Goal: Task Accomplishment & Management: Complete application form

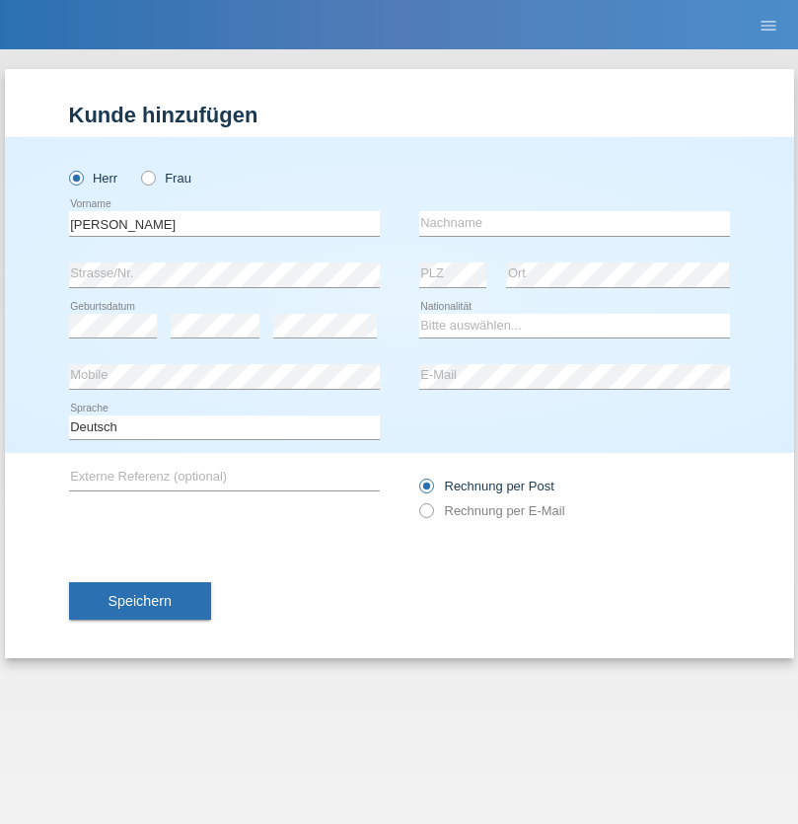
type input "[PERSON_NAME]"
click at [574, 223] on input "text" at bounding box center [574, 223] width 311 height 25
type input "[PERSON_NAME]"
select select "PT"
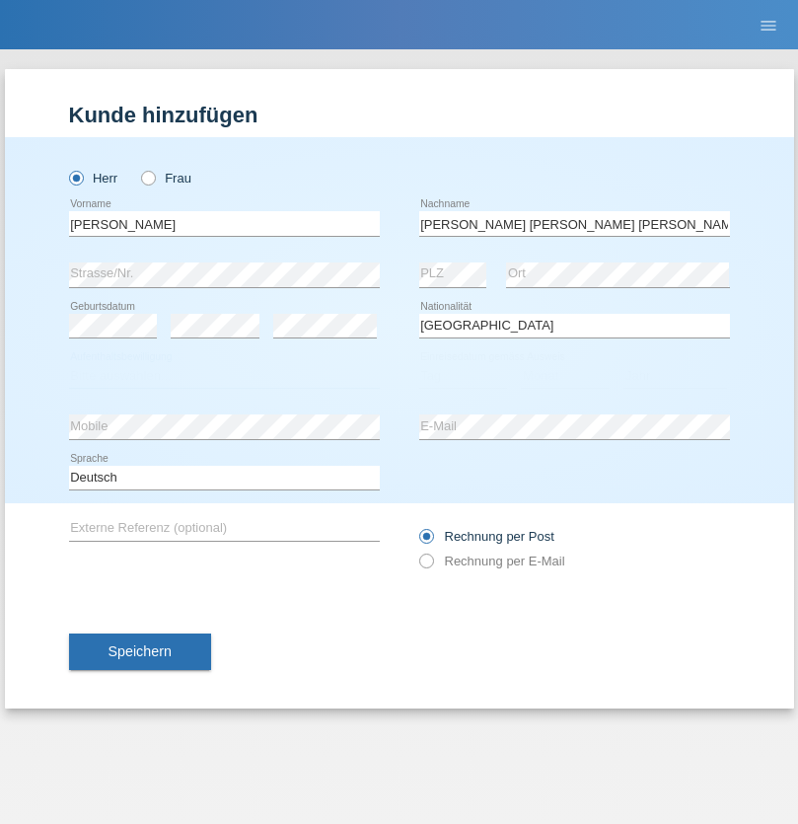
select select "C"
select select "18"
select select "01"
select select "2008"
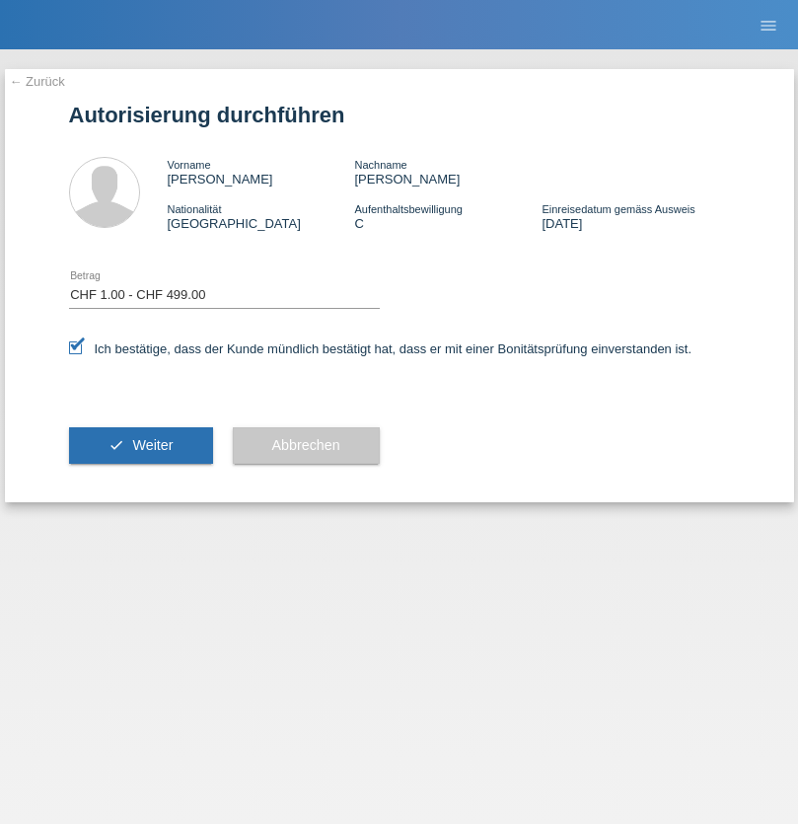
select select "1"
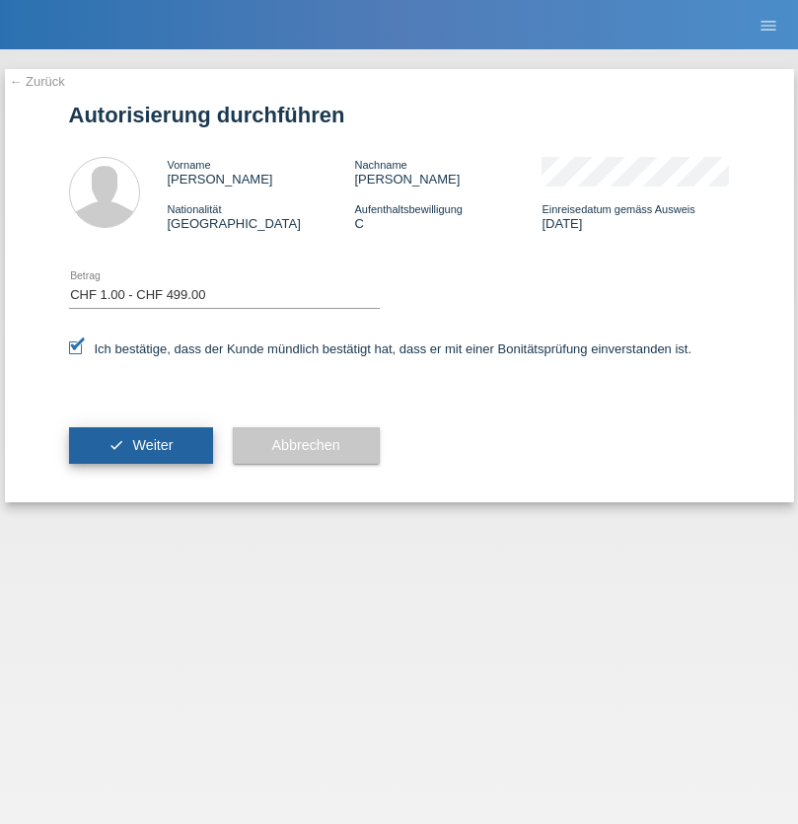
click at [140, 445] on span "Weiter" at bounding box center [152, 445] width 40 height 16
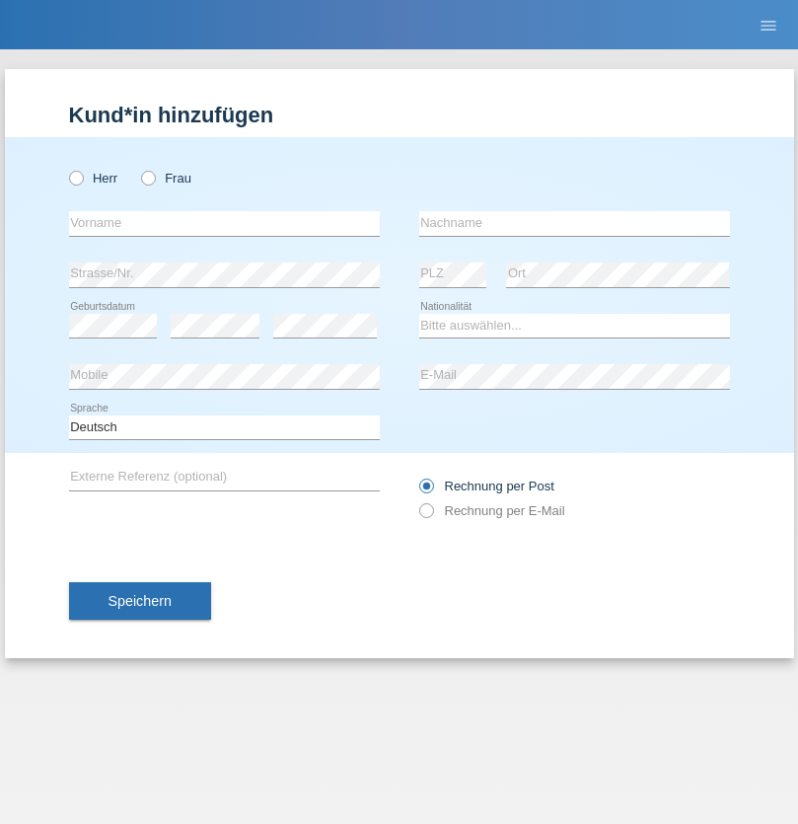
radio input "true"
click at [224, 223] on input "text" at bounding box center [224, 223] width 311 height 25
type input "Bastri"
click at [574, 223] on input "text" at bounding box center [574, 223] width 311 height 25
type input "Ajdari"
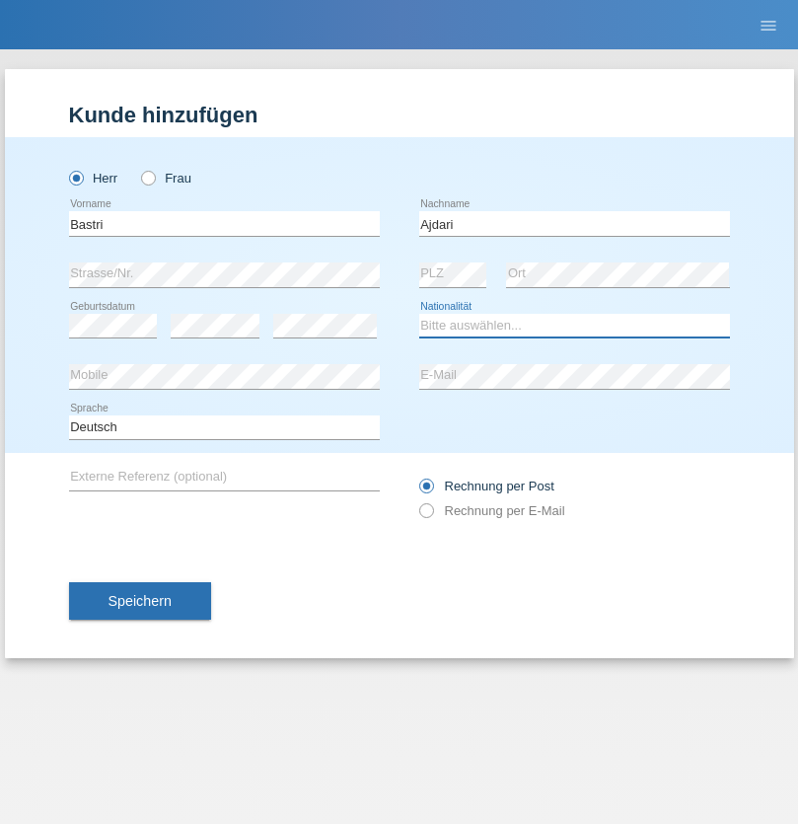
select select "MK"
select select "C"
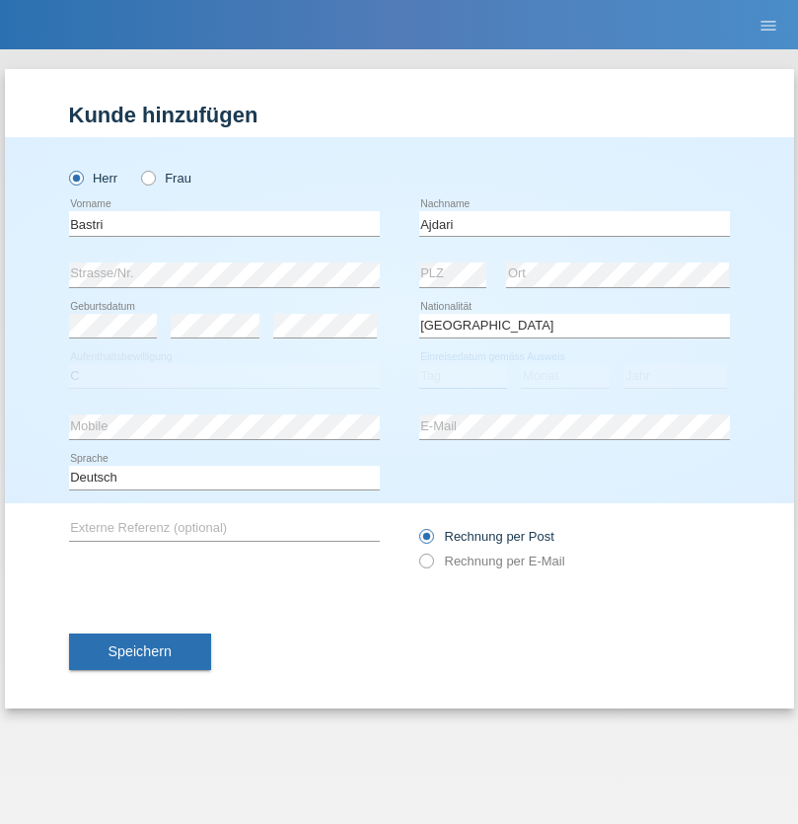
select select "01"
select select "02"
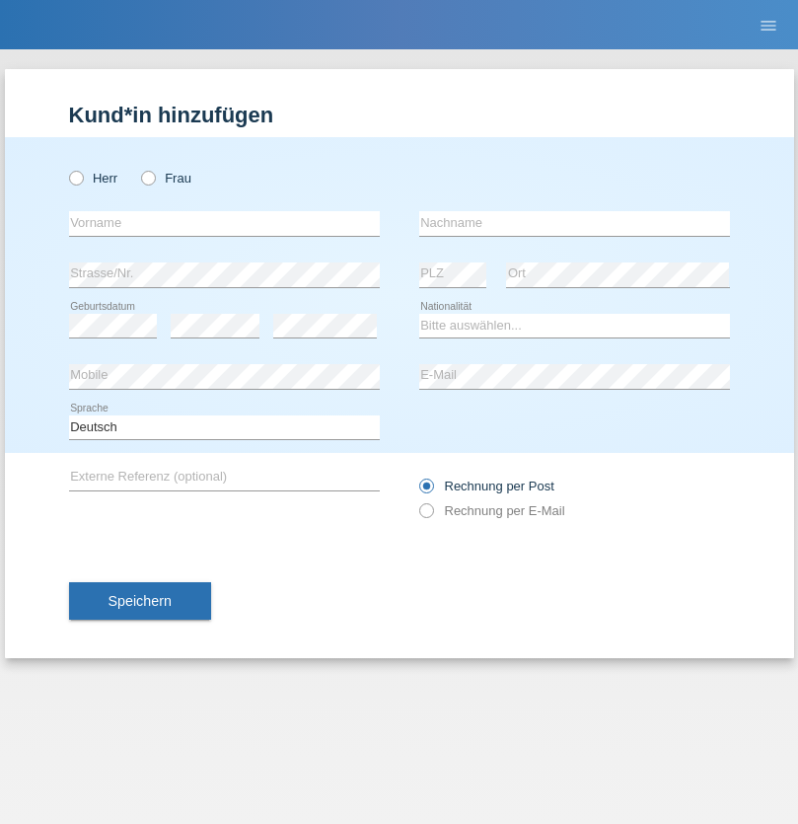
radio input "true"
click at [224, 223] on input "text" at bounding box center [224, 223] width 311 height 25
type input "Pranvera"
click at [574, 223] on input "text" at bounding box center [574, 223] width 311 height 25
type input "Liçaj"
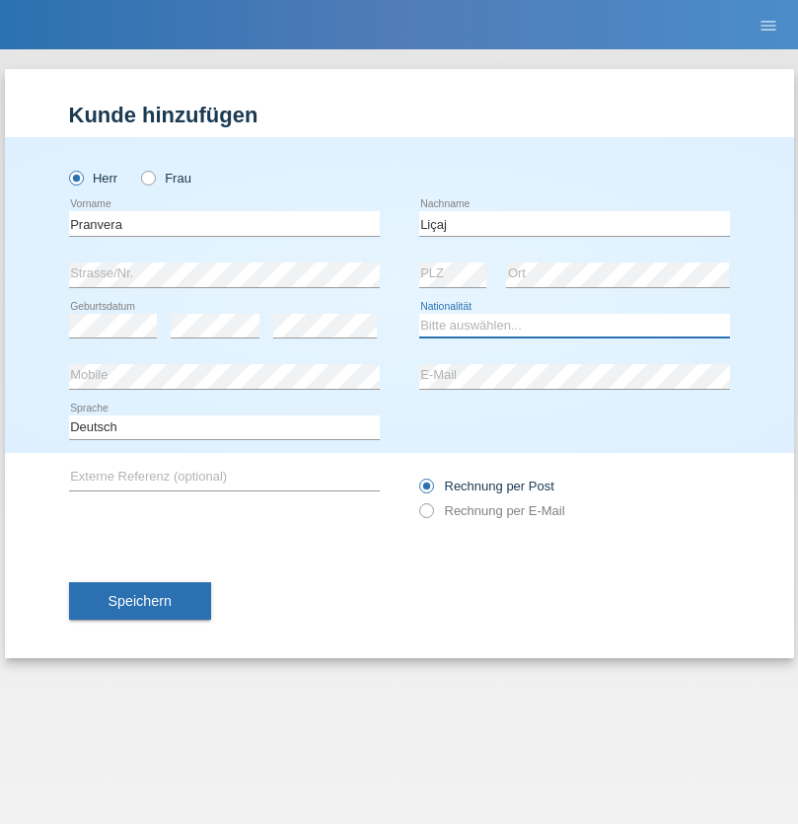
select select "PT"
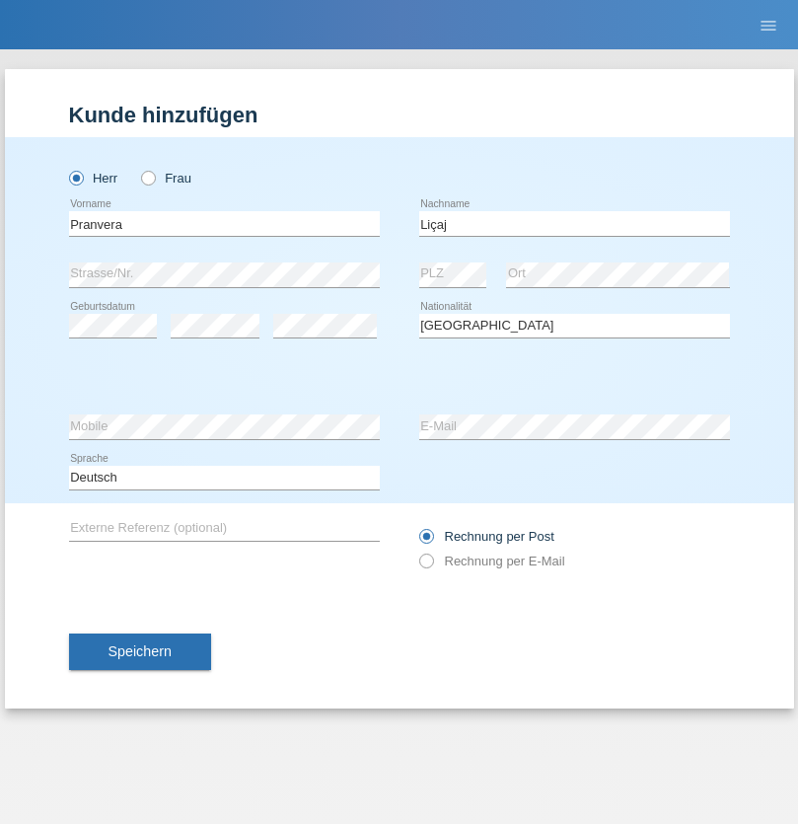
select select "C"
select select "16"
select select "09"
select select "2011"
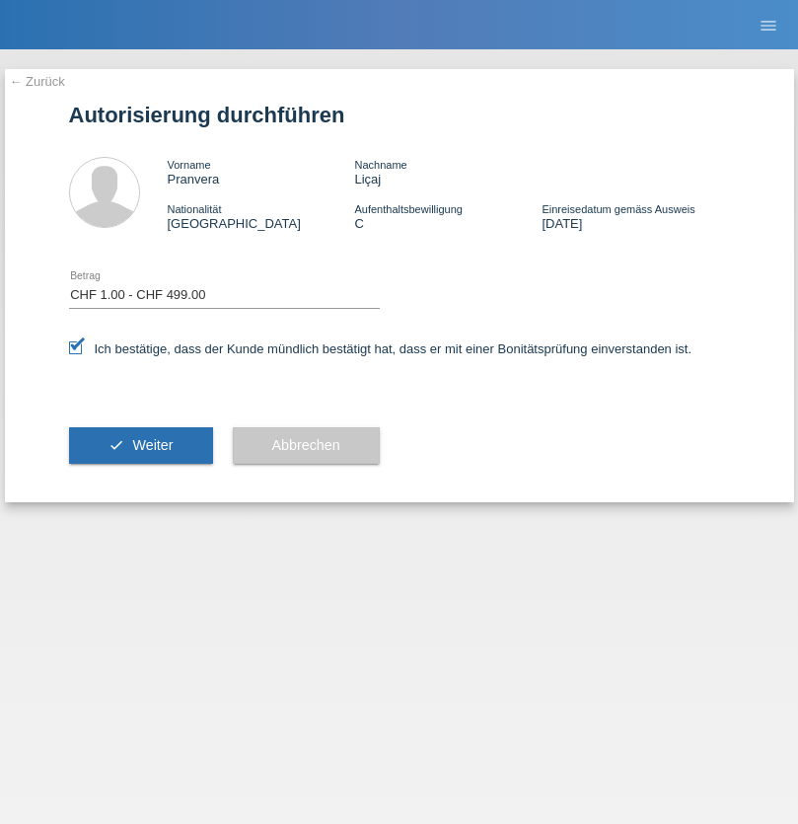
select select "1"
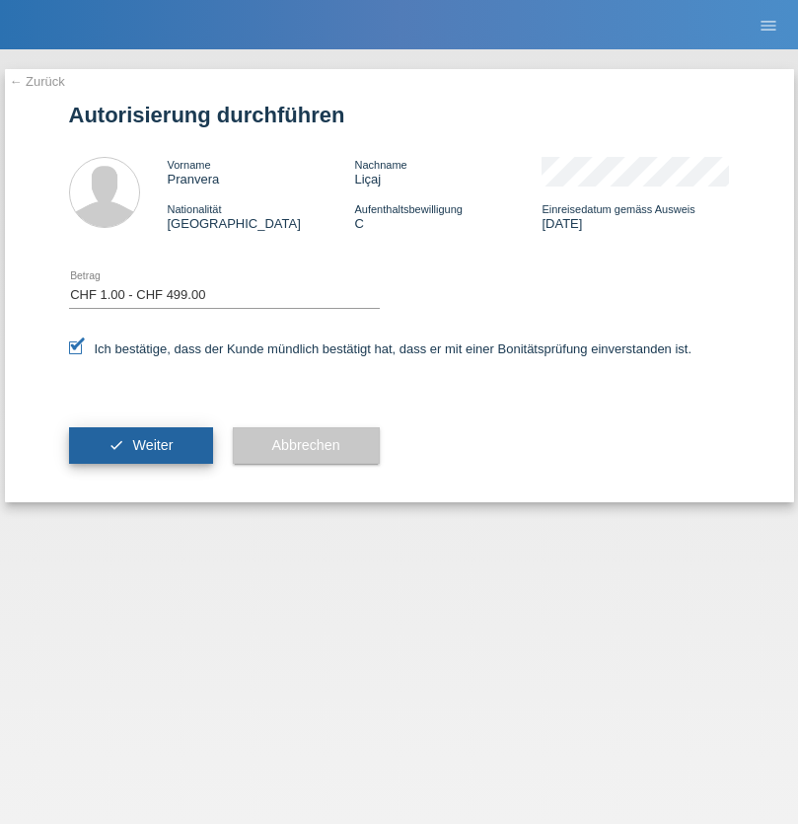
click at [140, 445] on span "Weiter" at bounding box center [152, 445] width 40 height 16
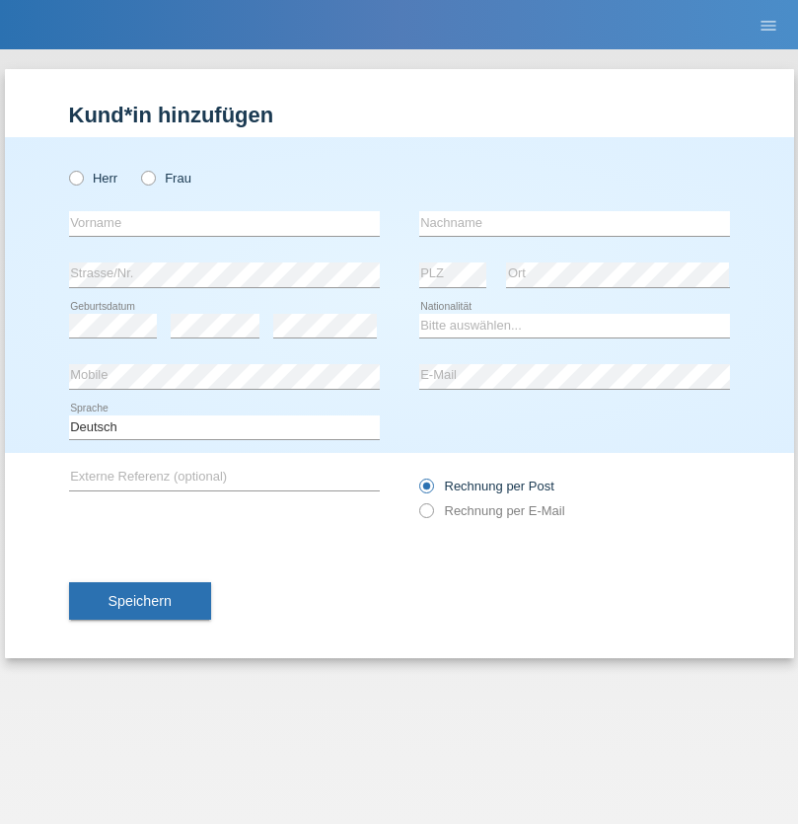
radio input "true"
click at [224, 223] on input "text" at bounding box center [224, 223] width 311 height 25
type input "Sabrina Mercedes"
click at [574, 223] on input "text" at bounding box center [574, 223] width 311 height 25
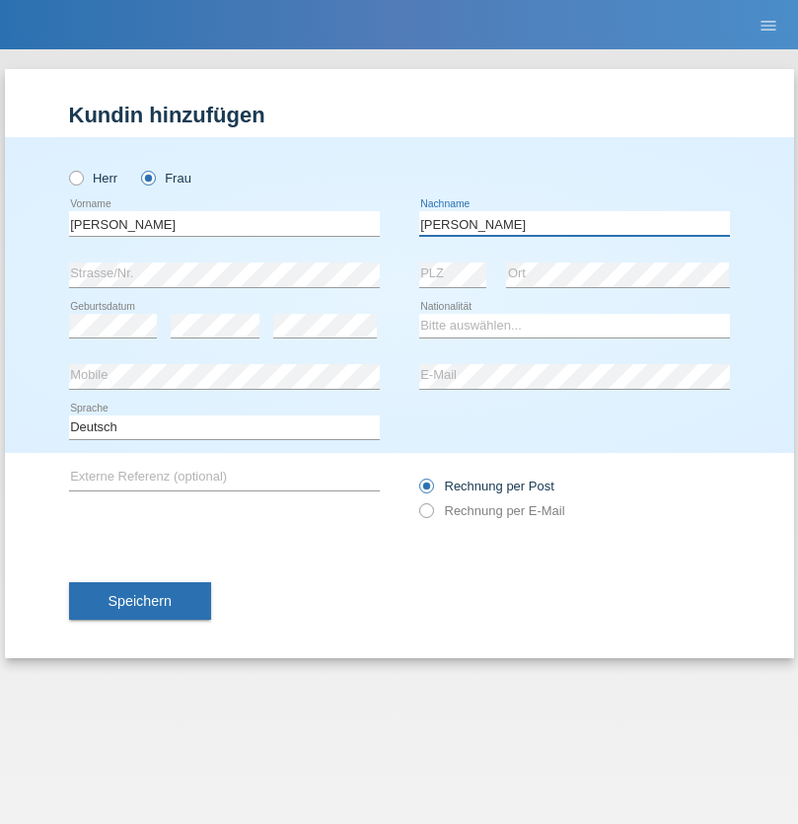
type input "Neuwirth"
select select "CH"
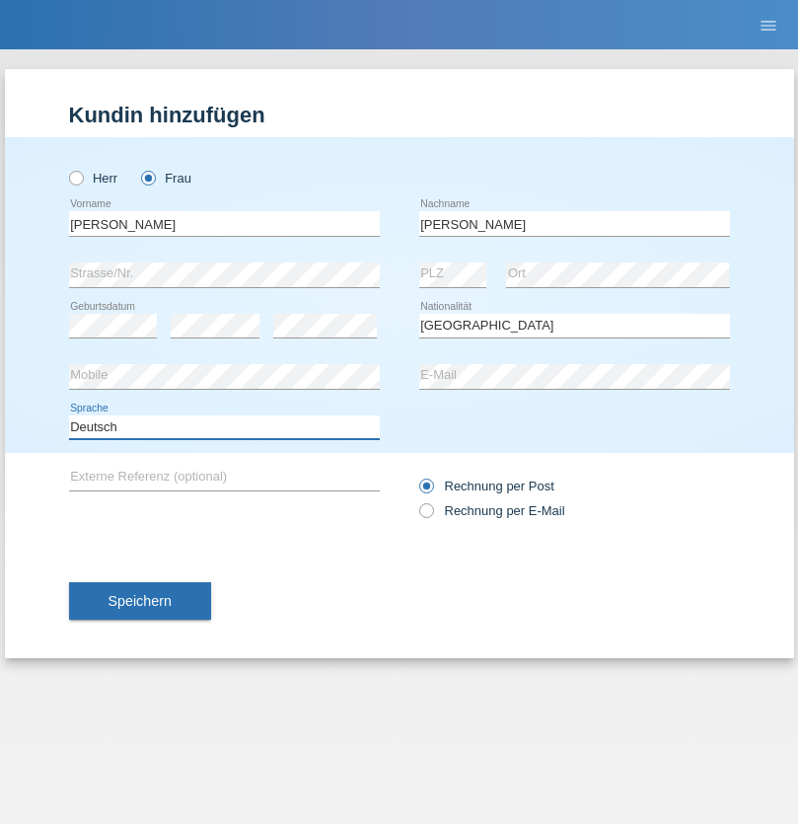
select select "en"
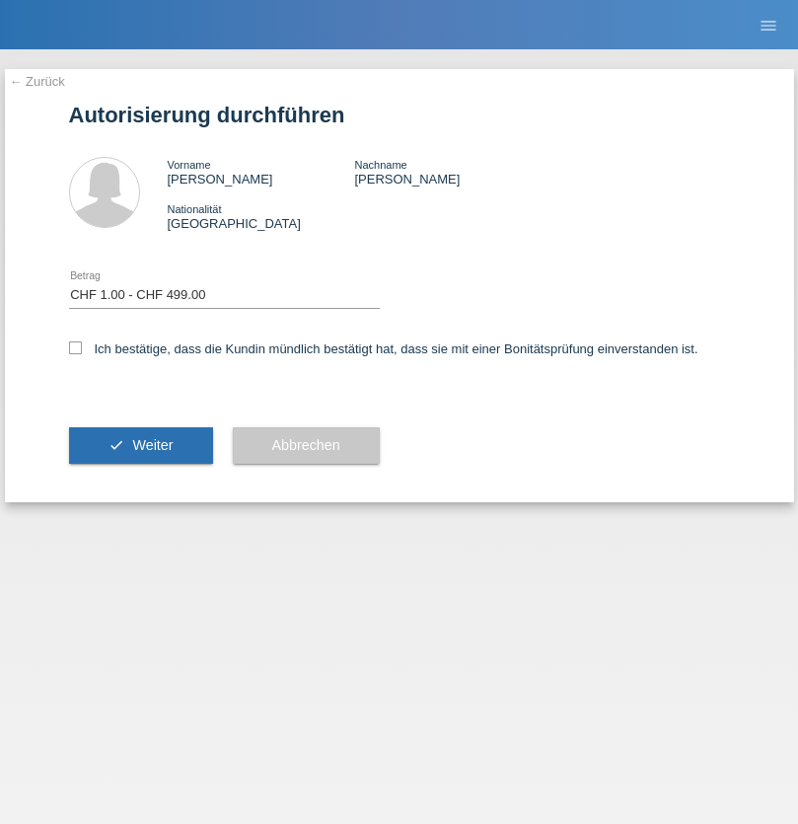
select select "1"
checkbox input "true"
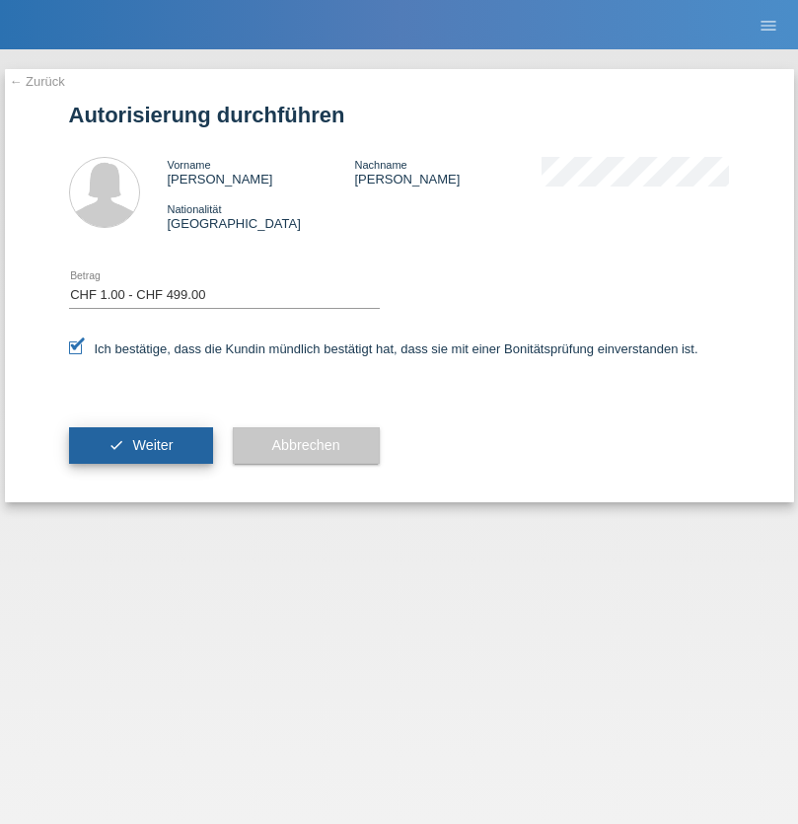
click at [140, 445] on span "Weiter" at bounding box center [152, 445] width 40 height 16
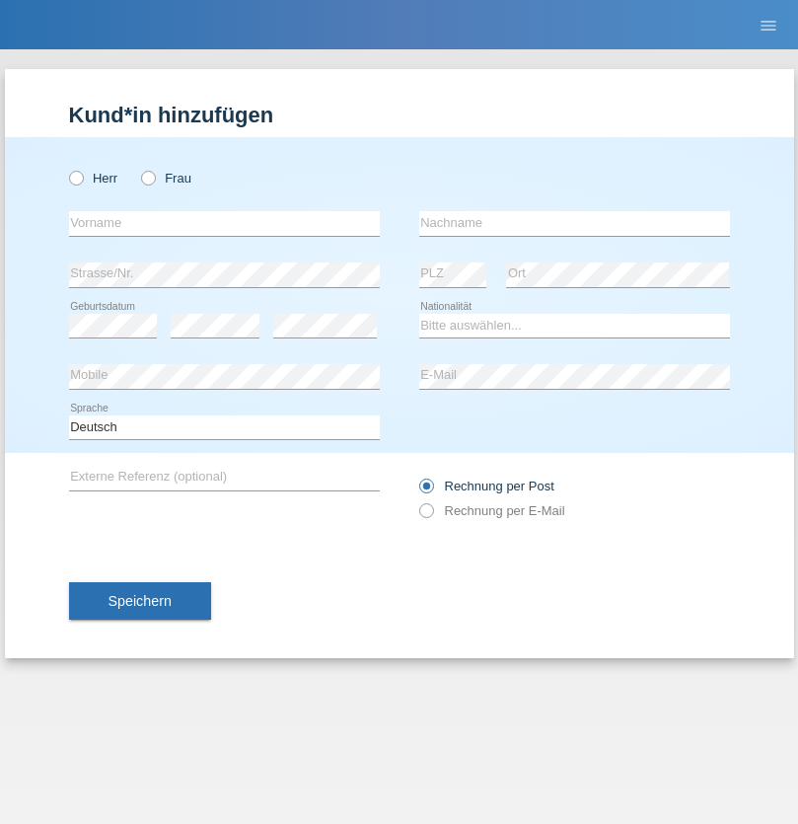
radio input "true"
click at [224, 223] on input "text" at bounding box center [224, 223] width 311 height 25
type input "[PERSON_NAME]"
click at [574, 223] on input "text" at bounding box center [574, 223] width 311 height 25
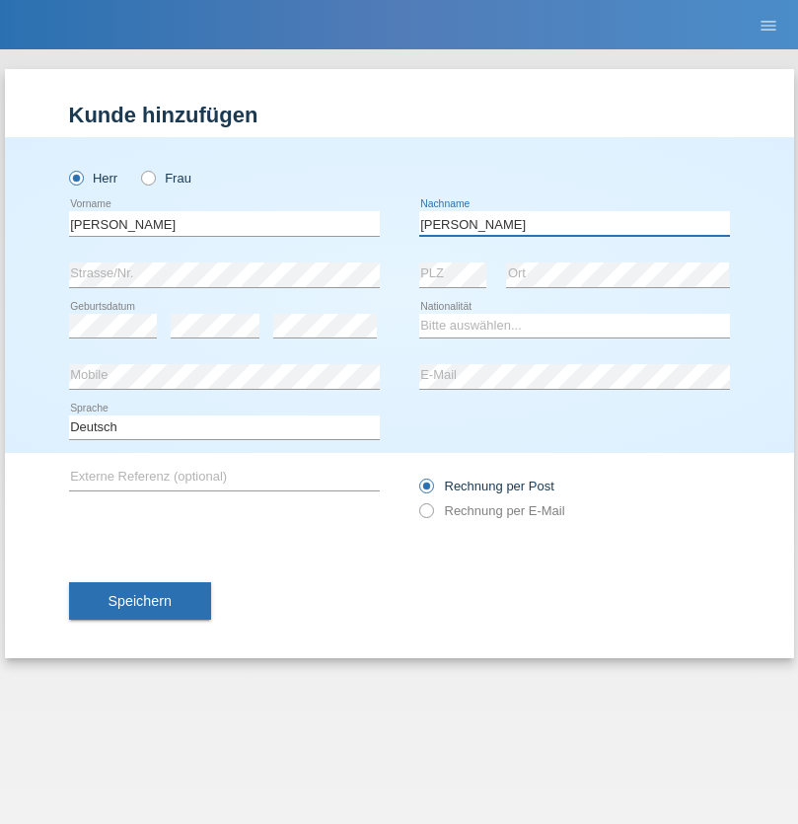
type input "[PERSON_NAME]"
select select "CH"
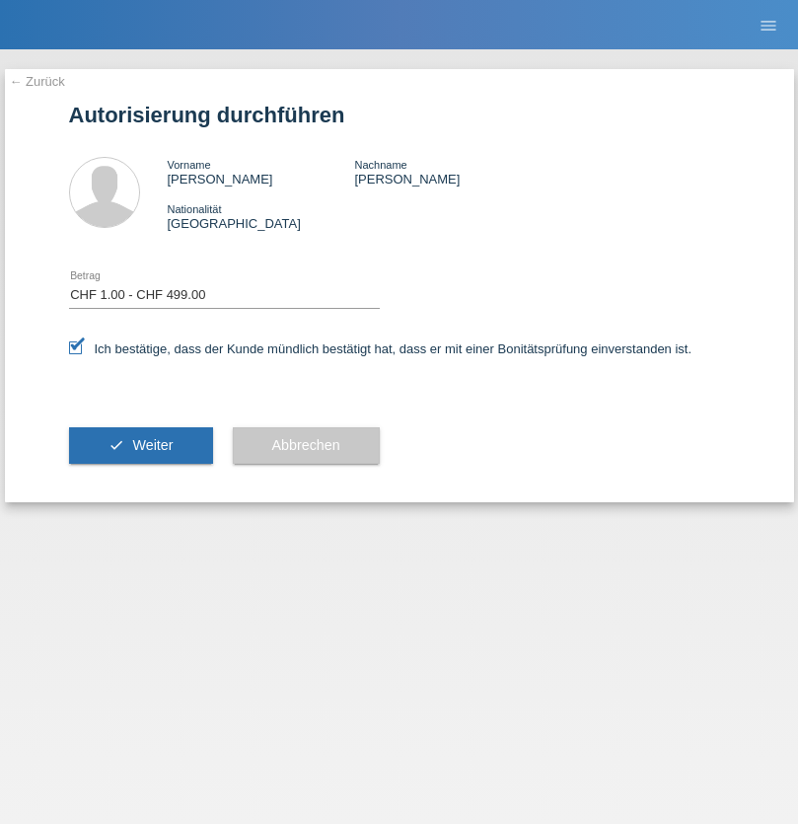
select select "1"
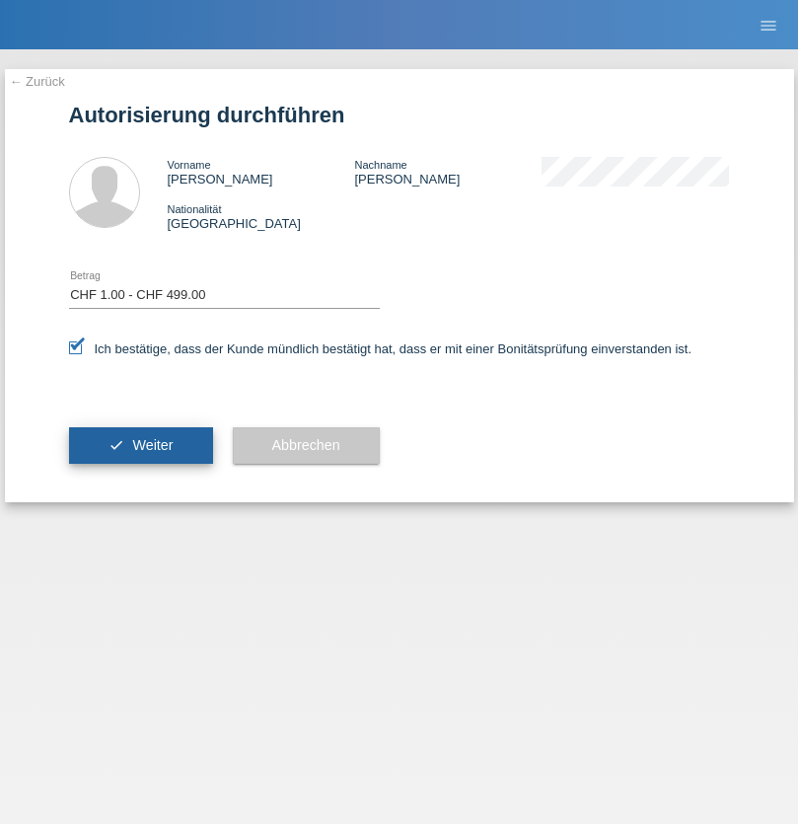
click at [140, 445] on span "Weiter" at bounding box center [152, 445] width 40 height 16
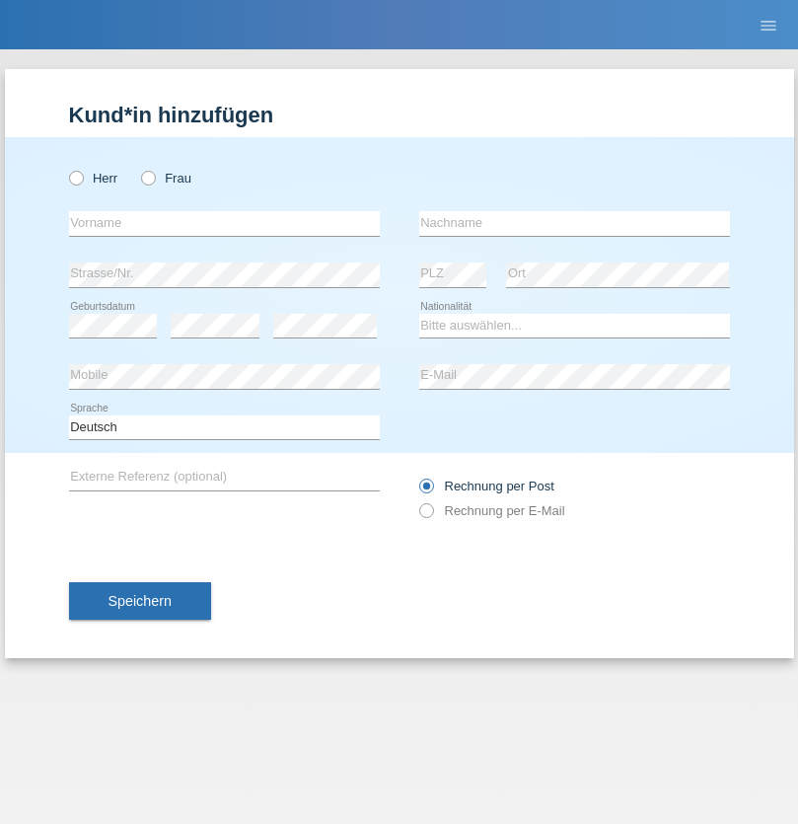
radio input "true"
click at [224, 223] on input "text" at bounding box center [224, 223] width 311 height 25
type input "[PERSON_NAME]"
click at [574, 223] on input "text" at bounding box center [574, 223] width 311 height 25
type input "Da silva vale"
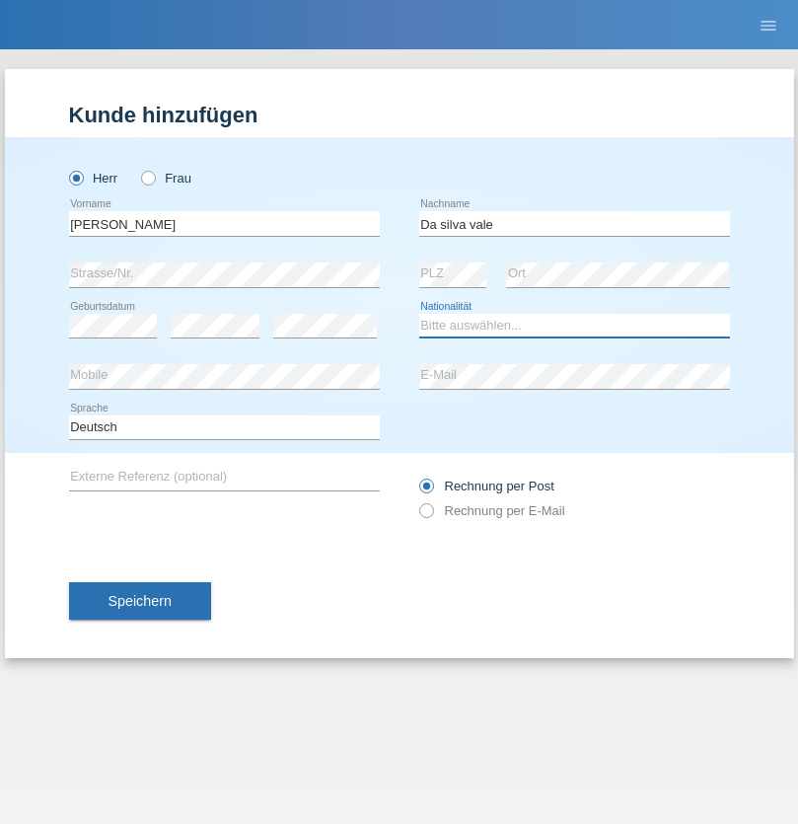
select select "PT"
select select "C"
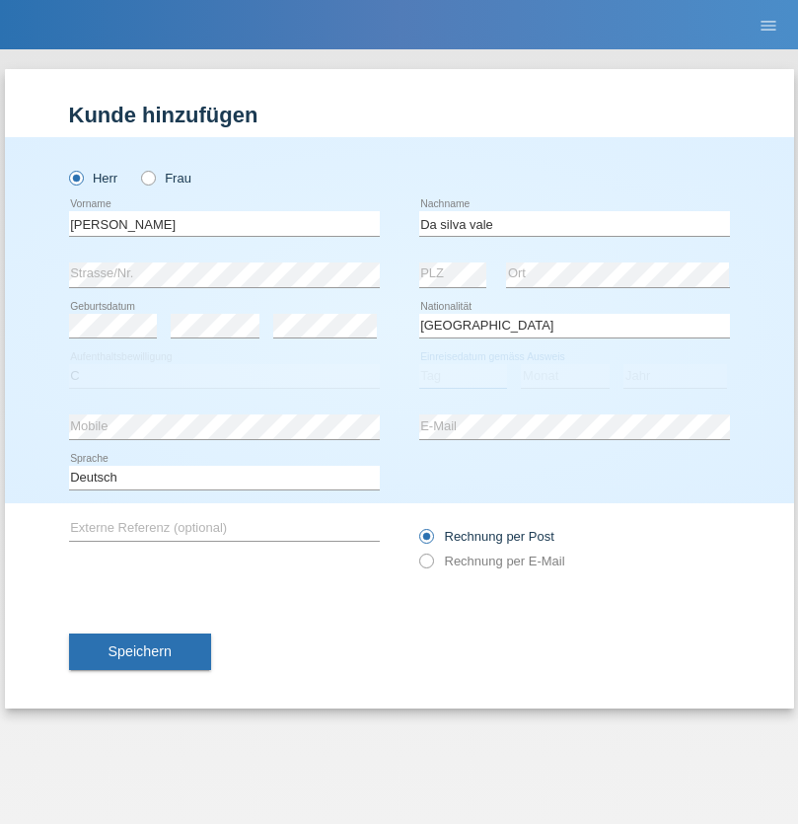
select select "31"
select select "08"
select select "2021"
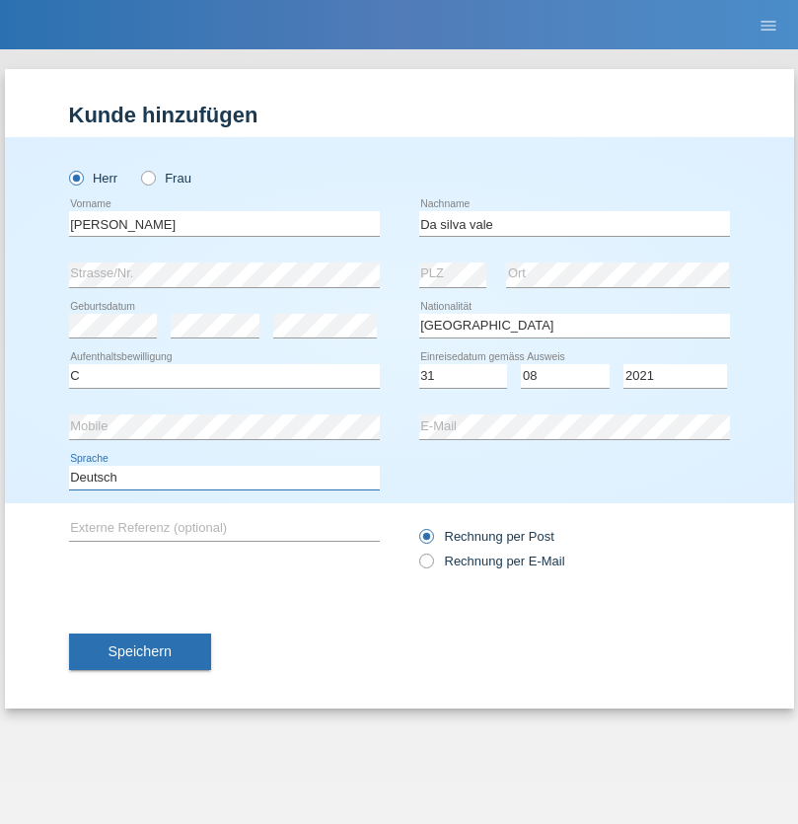
select select "en"
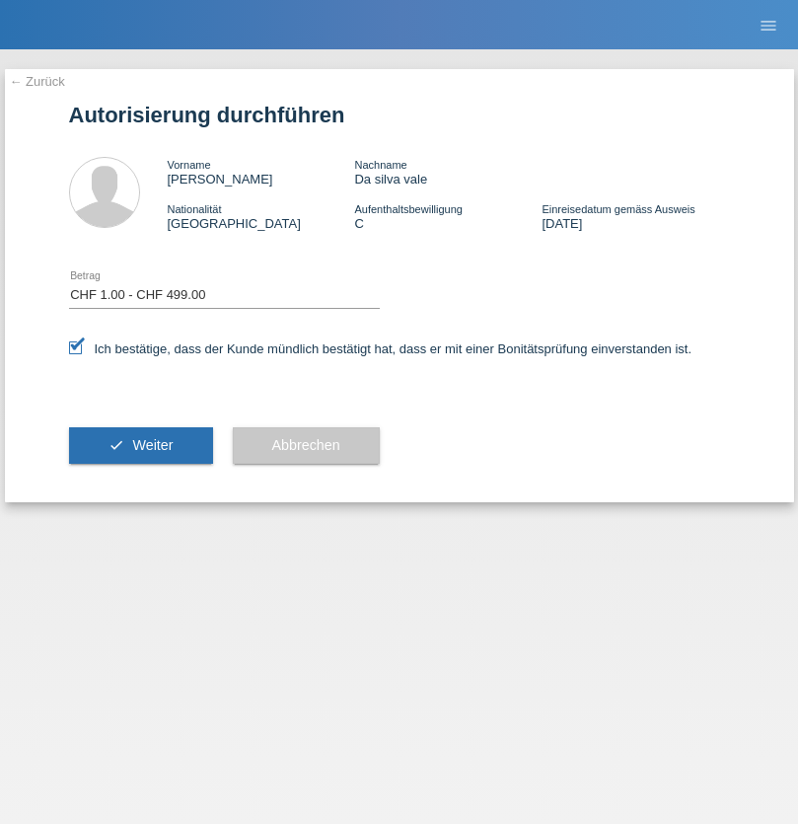
select select "1"
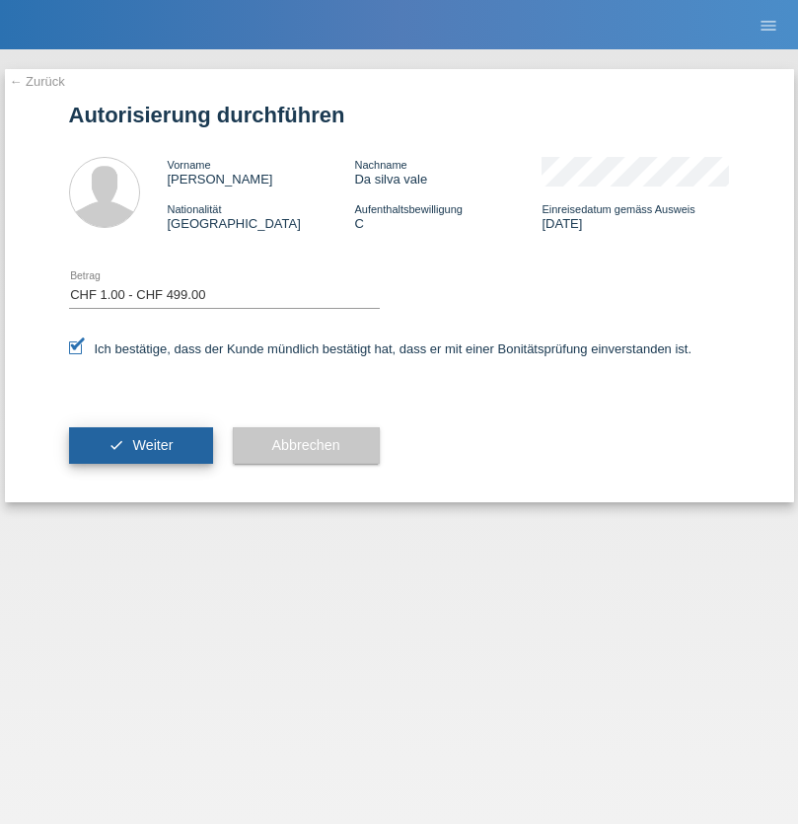
click at [140, 445] on span "Weiter" at bounding box center [152, 445] width 40 height 16
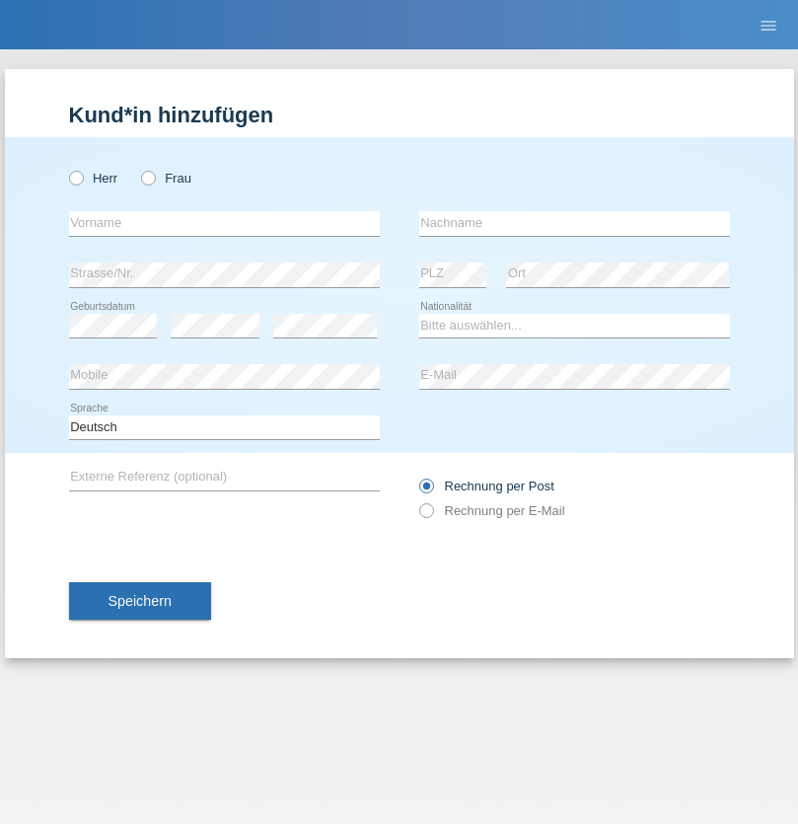
radio input "true"
click at [224, 223] on input "text" at bounding box center [224, 223] width 311 height 25
type input "Sebastian"
click at [574, 223] on input "text" at bounding box center [574, 223] width 311 height 25
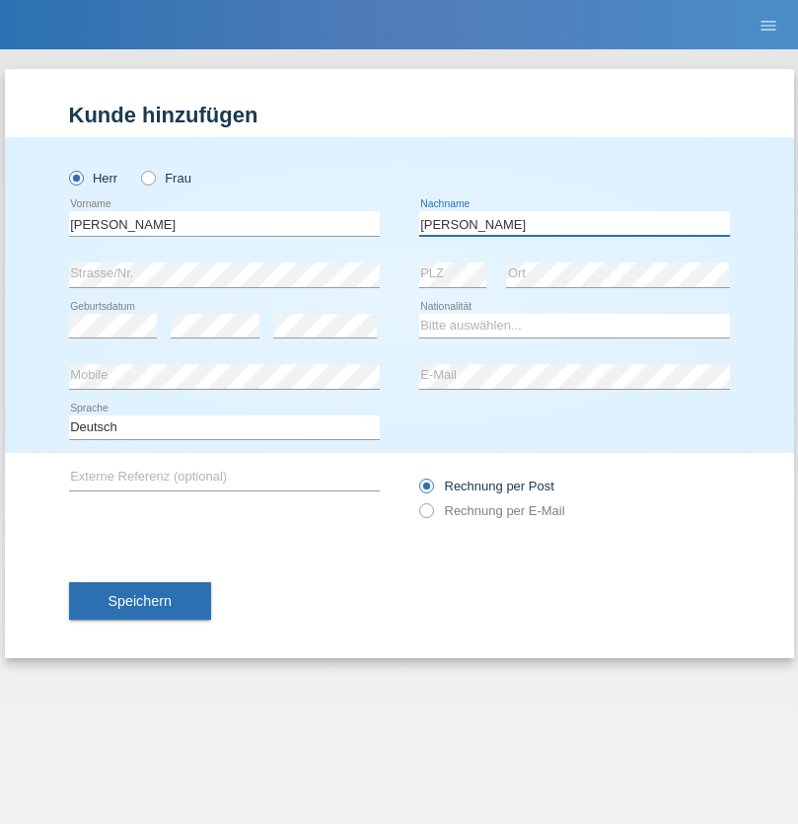
type input "Kuczynski"
select select "PL"
select select "C"
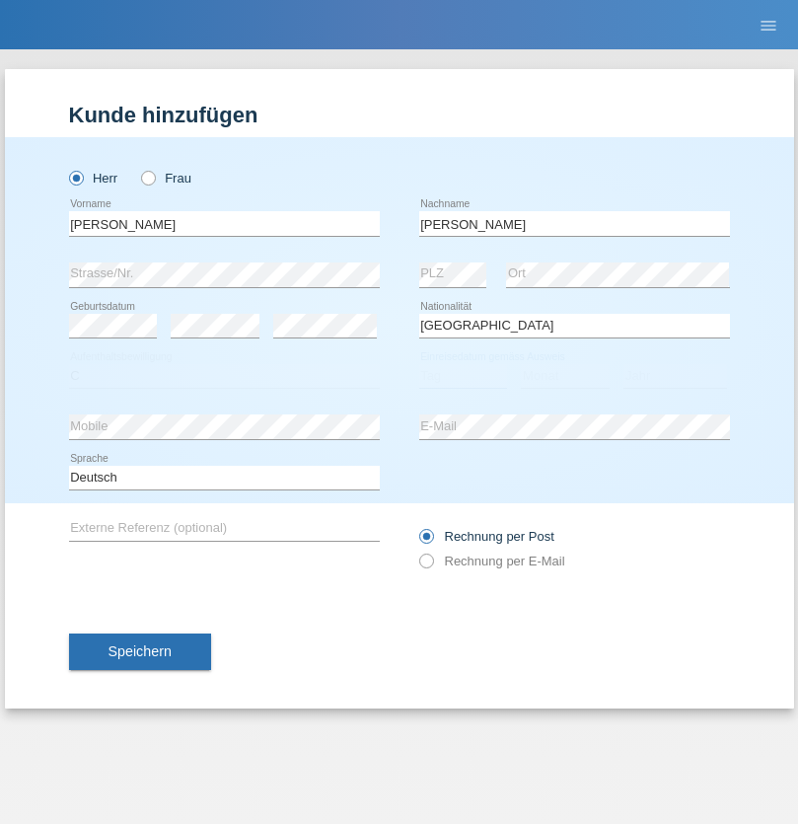
select select "16"
select select "04"
select select "2010"
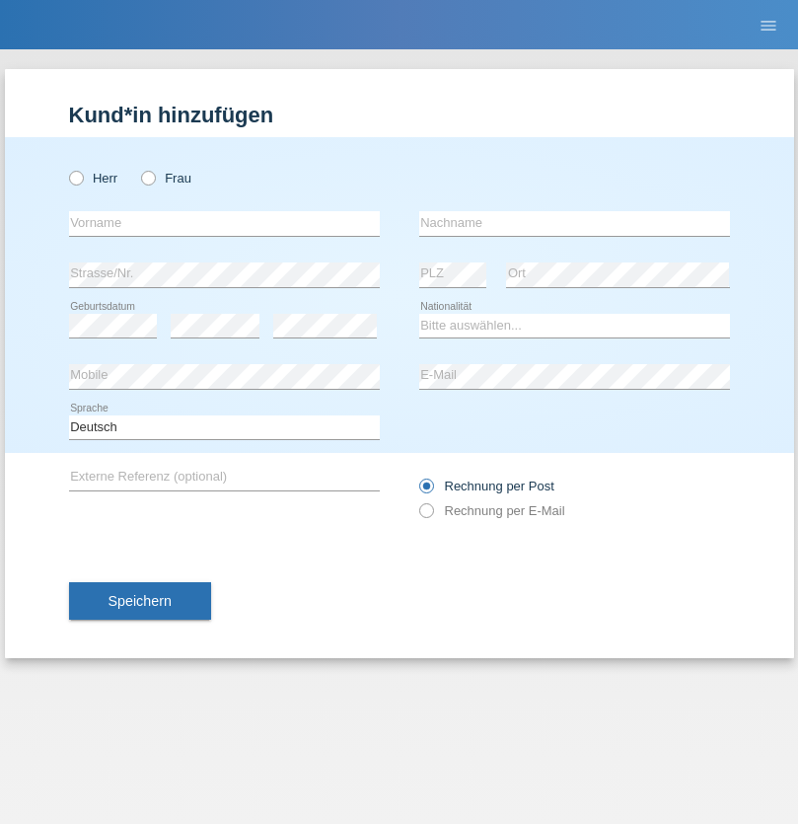
radio input "true"
click at [224, 223] on input "text" at bounding box center [224, 223] width 311 height 25
type input "[PERSON_NAME]"
click at [574, 223] on input "text" at bounding box center [574, 223] width 311 height 25
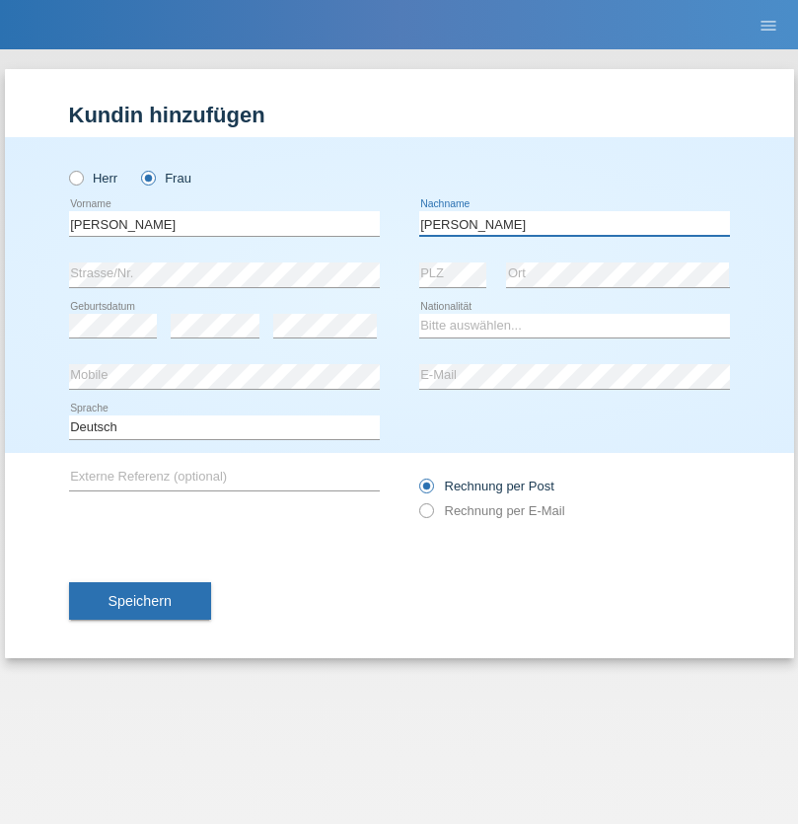
type input "[PERSON_NAME]"
select select "CH"
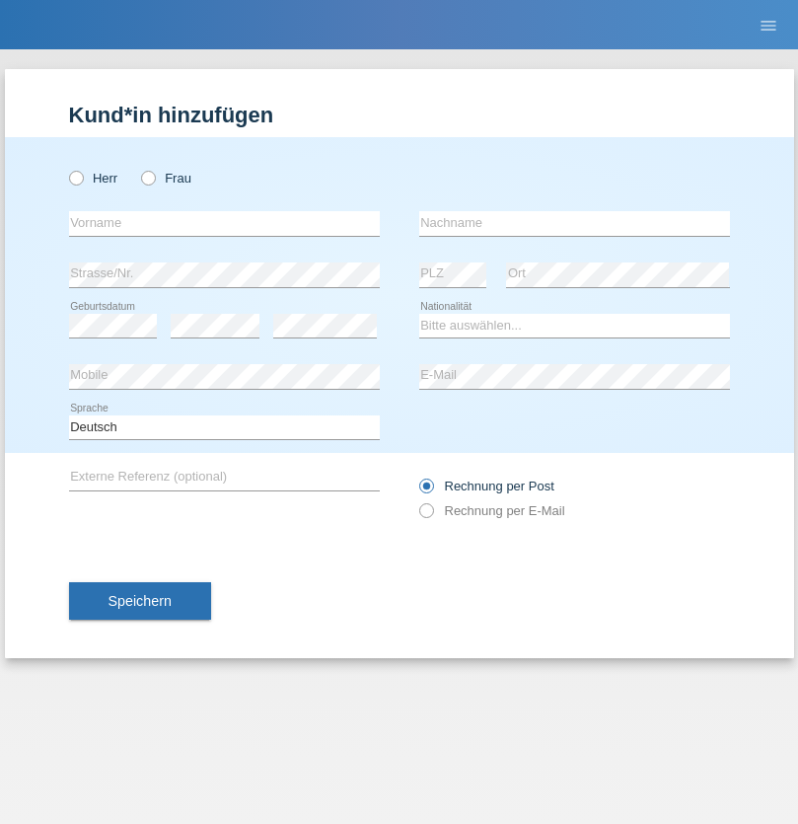
radio input "true"
click at [224, 223] on input "text" at bounding box center [224, 223] width 311 height 25
type input "[PERSON_NAME]"
click at [574, 223] on input "text" at bounding box center [574, 223] width 311 height 25
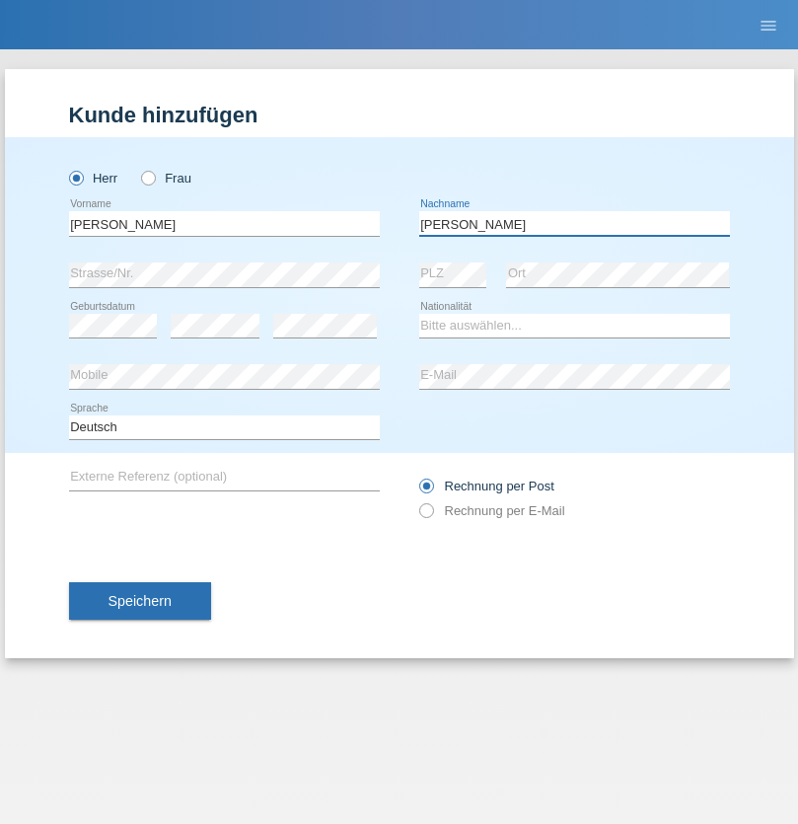
type input "Meier"
select select "CH"
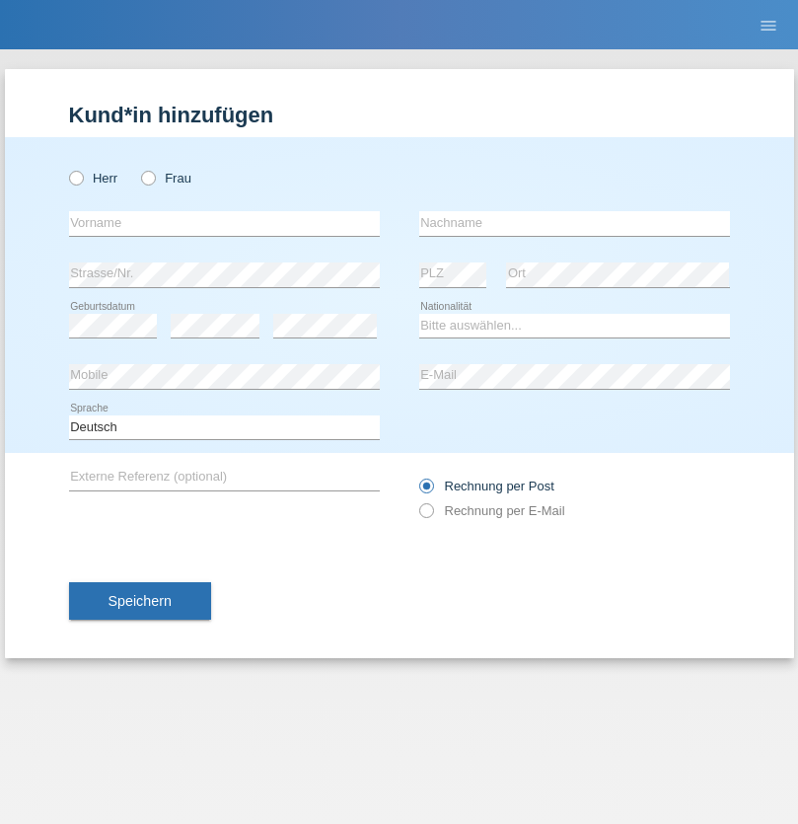
radio input "true"
click at [224, 223] on input "text" at bounding box center [224, 223] width 311 height 25
type input "Alban"
click at [574, 223] on input "text" at bounding box center [574, 223] width 311 height 25
type input "Selmonaj"
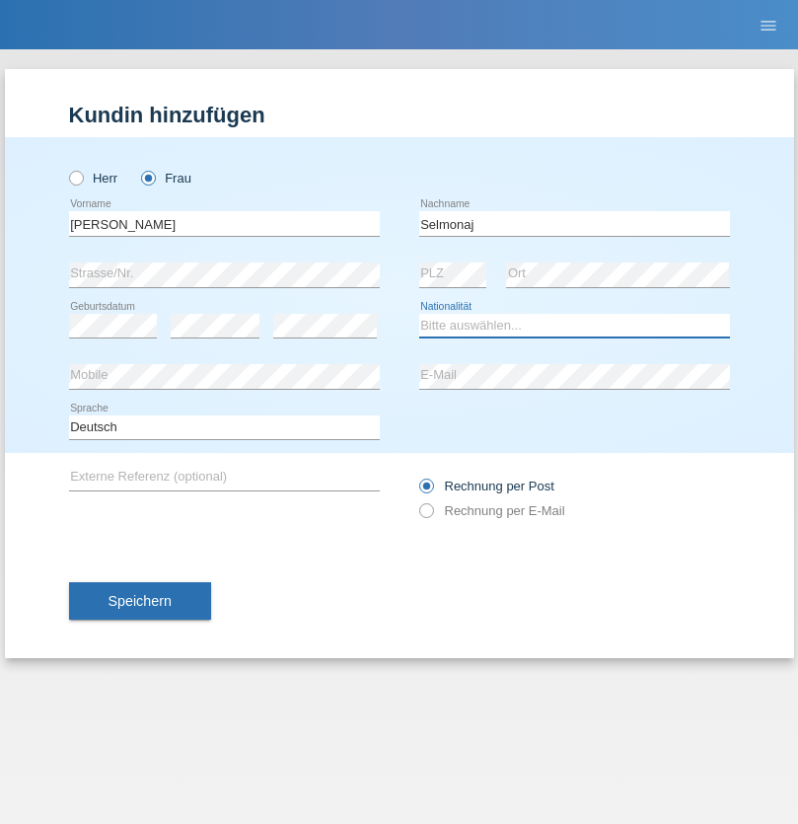
select select "CH"
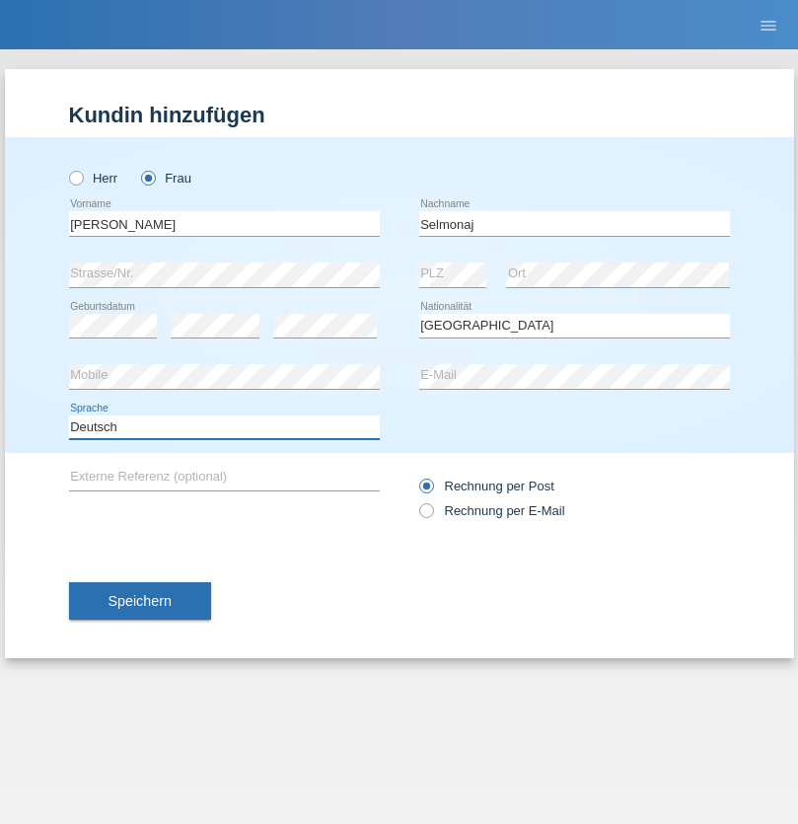
select select "en"
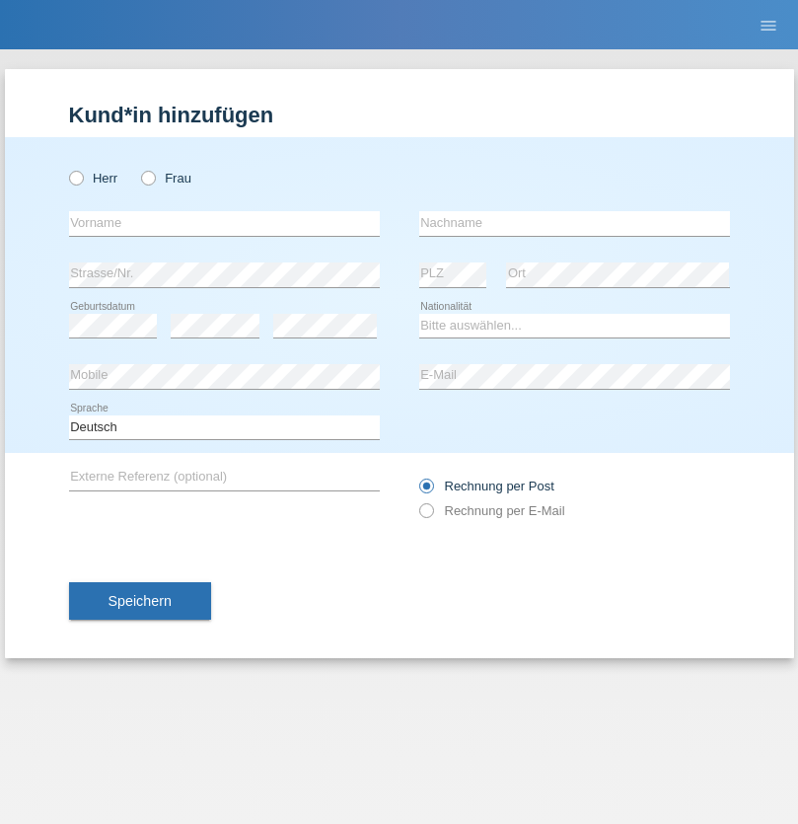
radio input "true"
click at [224, 223] on input "text" at bounding box center [224, 223] width 311 height 25
type input "[PERSON_NAME]"
click at [574, 223] on input "text" at bounding box center [574, 223] width 311 height 25
type input "Mehlhorn"
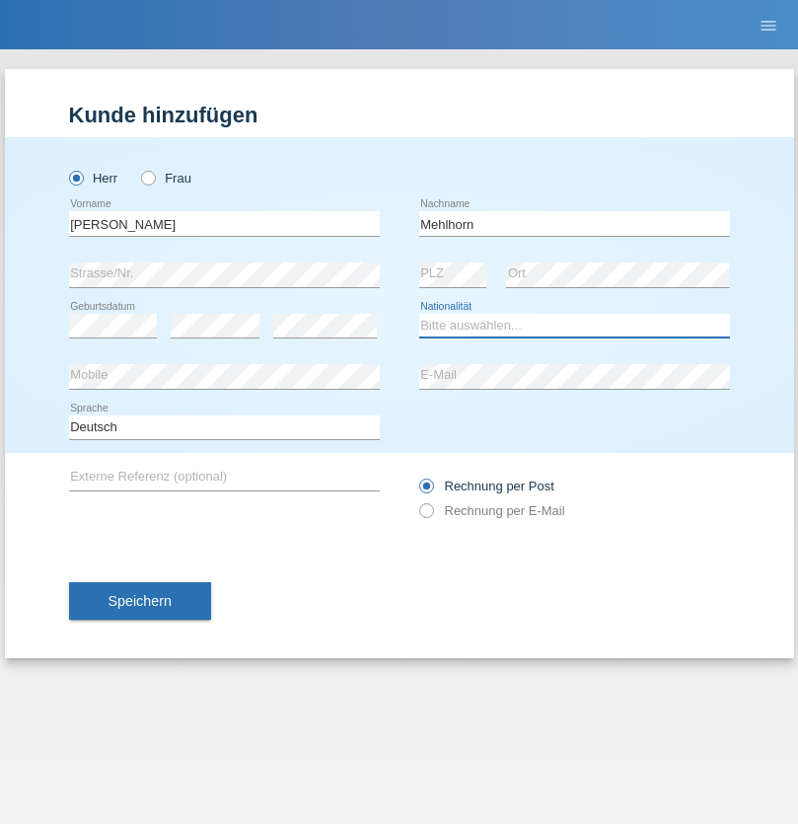
select select "CH"
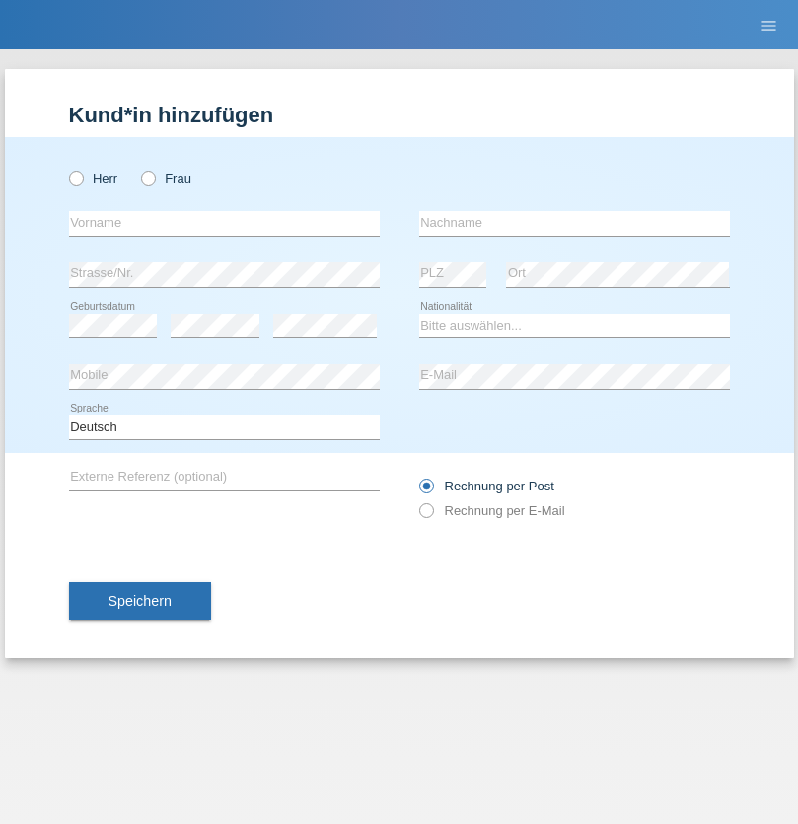
radio input "true"
click at [224, 223] on input "text" at bounding box center [224, 223] width 311 height 25
type input "[PERSON_NAME]"
click at [574, 223] on input "text" at bounding box center [574, 223] width 311 height 25
type input "Papuc"
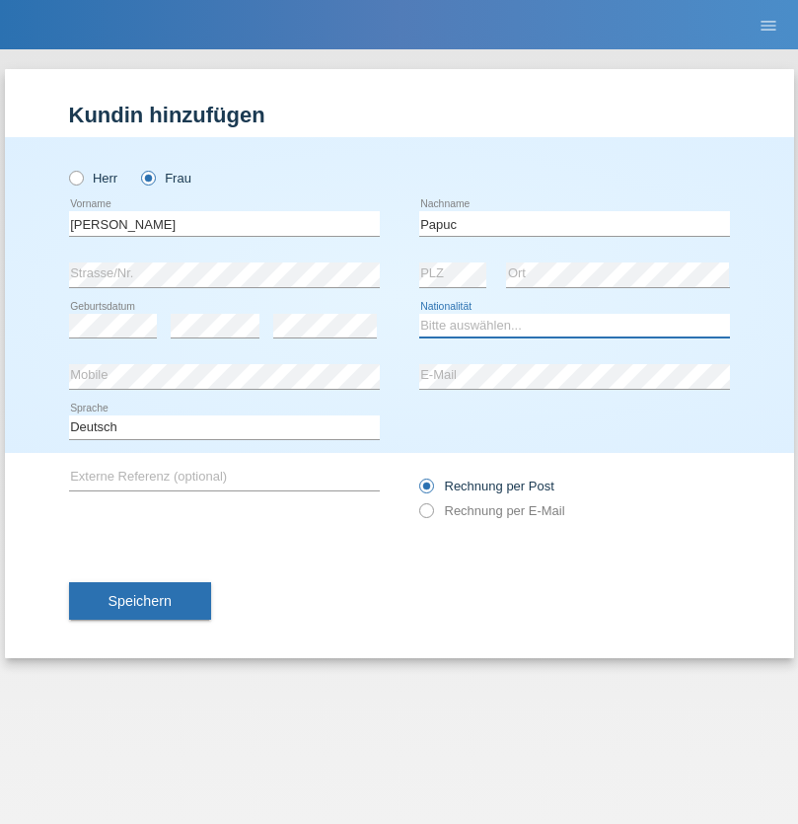
select select "RO"
select select "C"
select select "30"
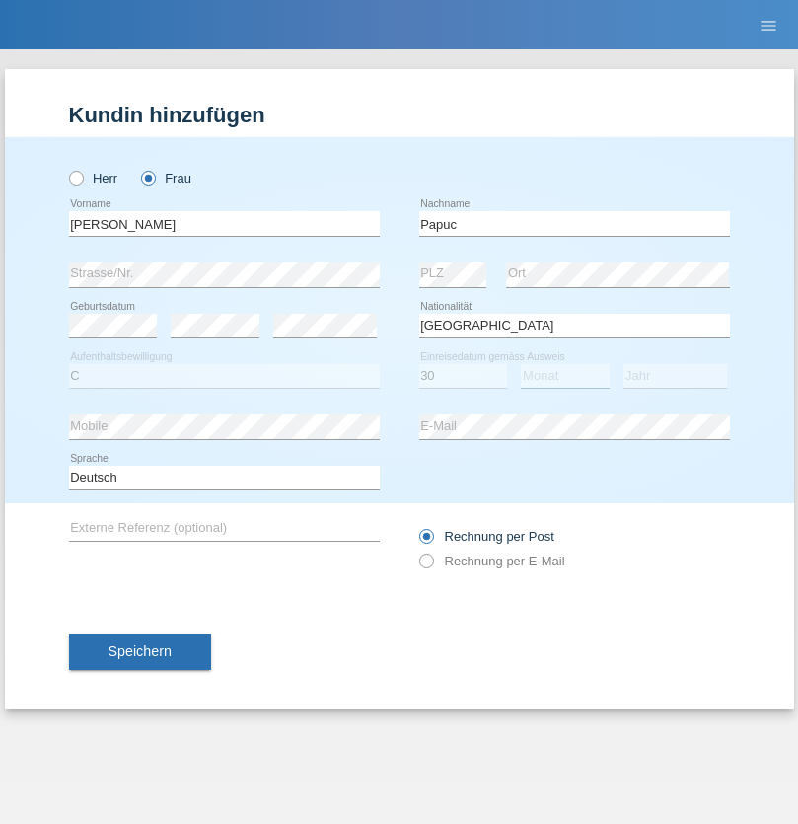
select select "07"
select select "2019"
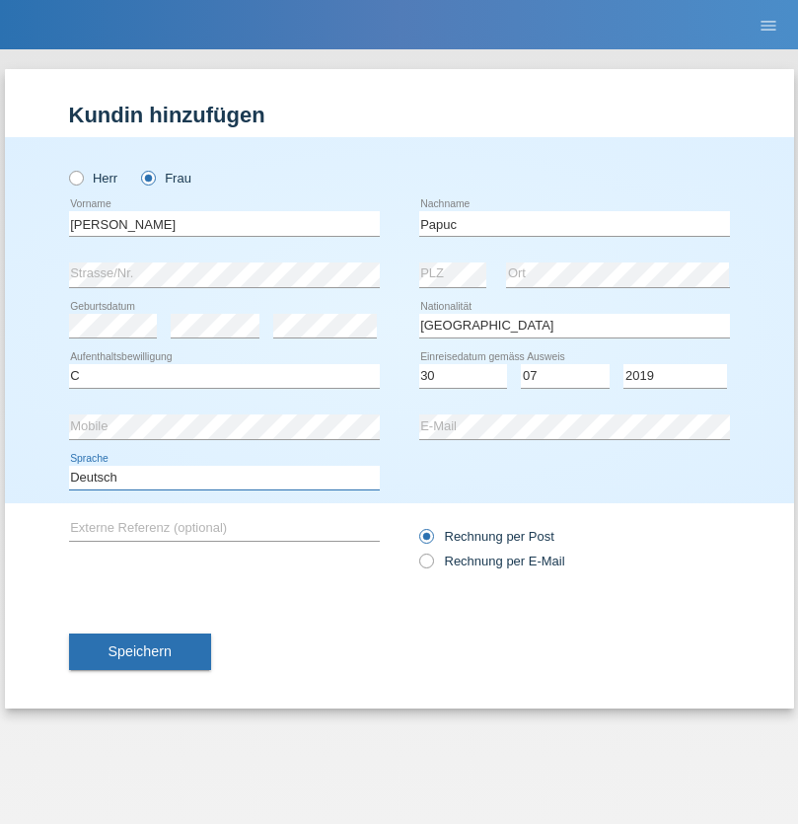
select select "en"
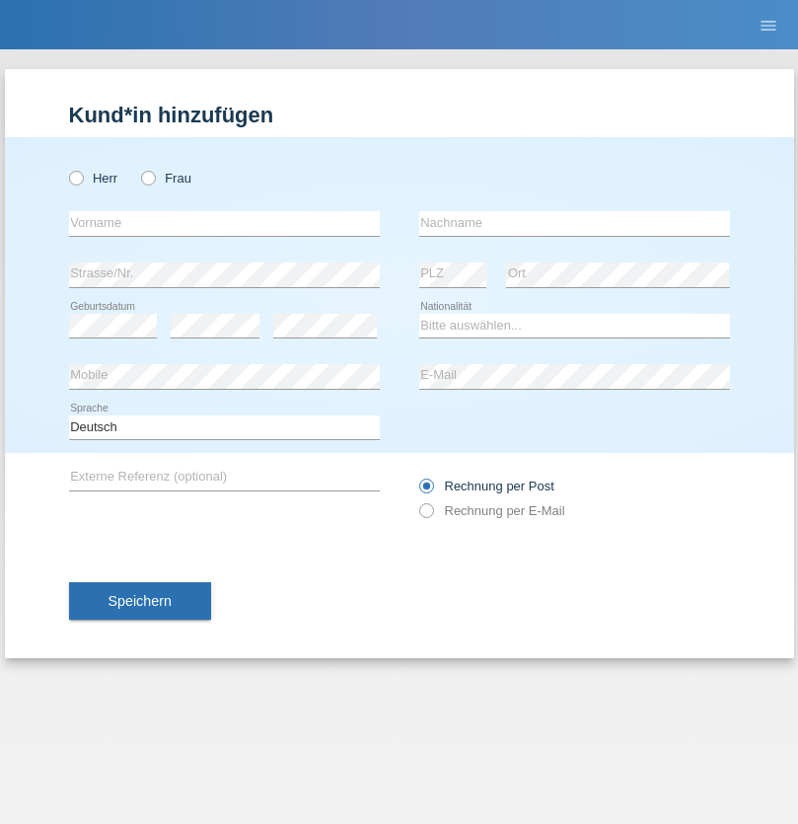
radio input "true"
click at [224, 223] on input "text" at bounding box center [224, 223] width 311 height 25
type input "Dikbaş"
click at [574, 223] on input "text" at bounding box center [574, 223] width 311 height 25
type input "Nuray"
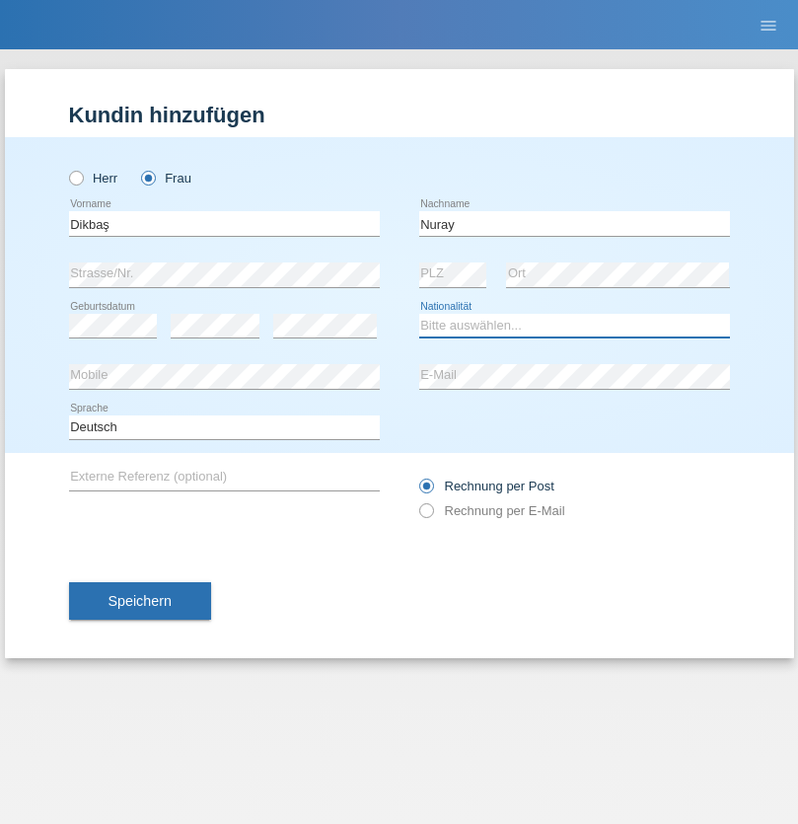
select select "TR"
select select "C"
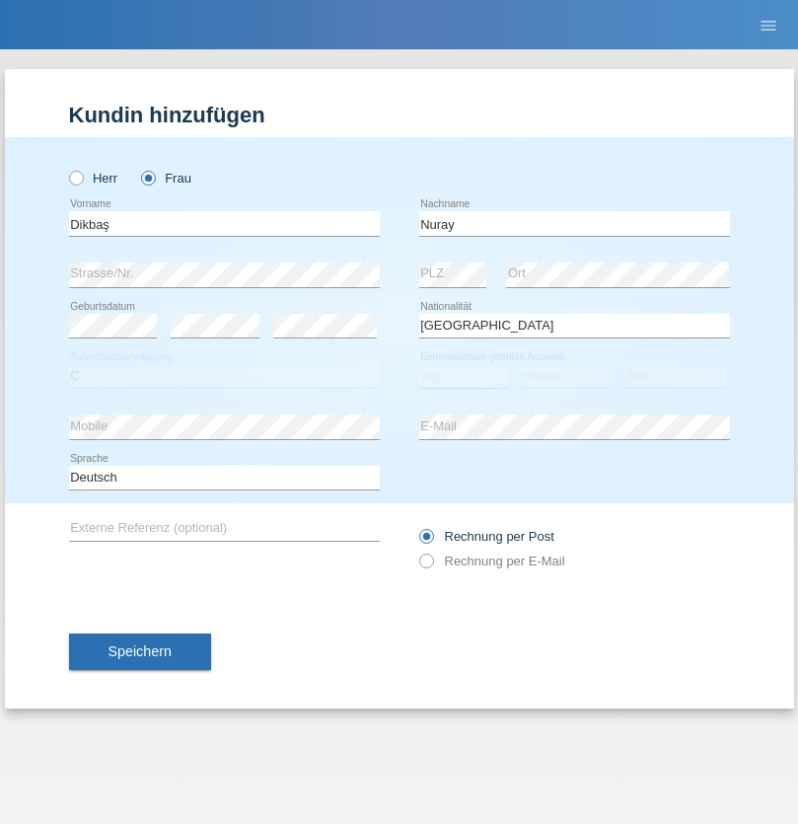
select select "09"
select select "11"
select select "1994"
